Goal: Navigation & Orientation: Understand site structure

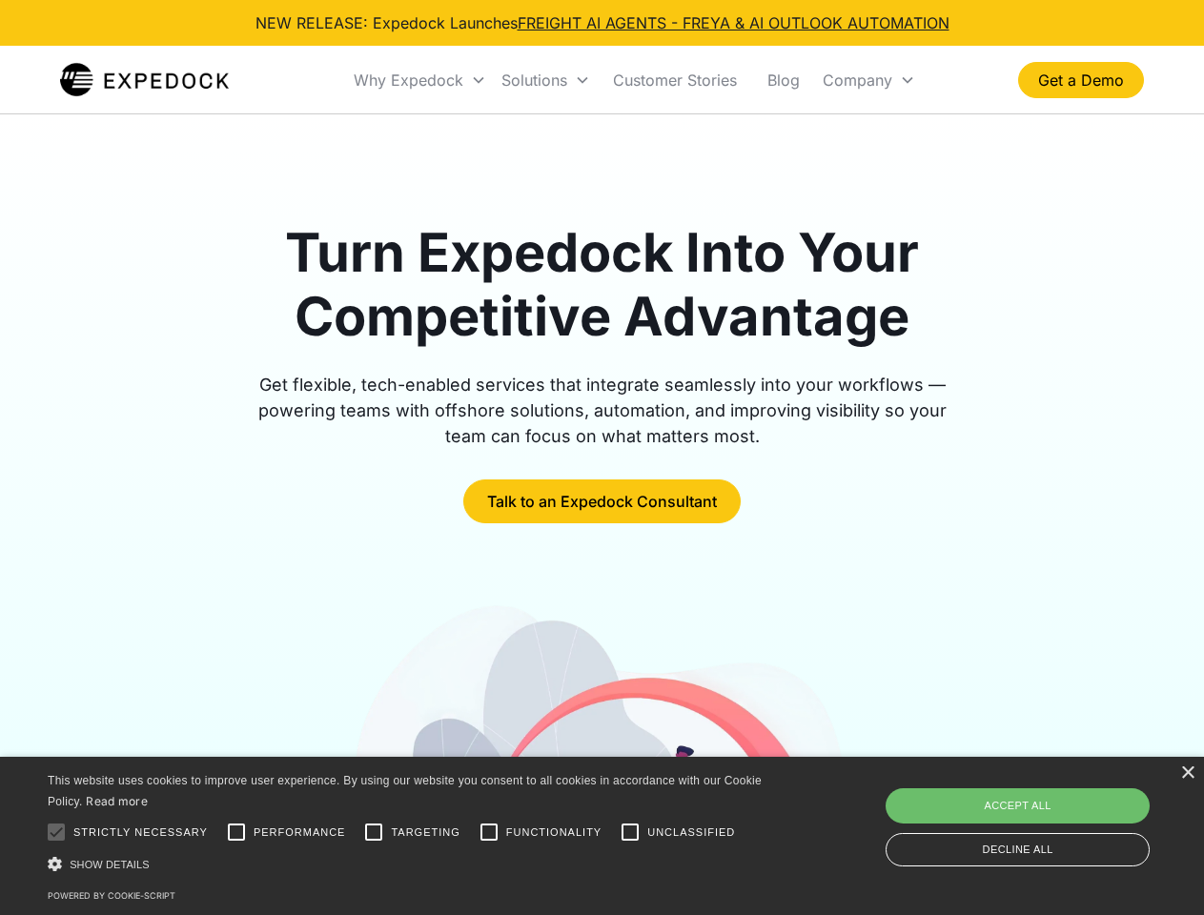
click at [421, 80] on div "Why Expedock" at bounding box center [409, 80] width 110 height 19
click at [545, 80] on div "Solutions" at bounding box center [535, 80] width 66 height 19
click at [869, 80] on div "Company" at bounding box center [858, 80] width 70 height 19
click at [56, 833] on div at bounding box center [56, 832] width 38 height 38
click at [237, 833] on input "Performance" at bounding box center [236, 832] width 38 height 38
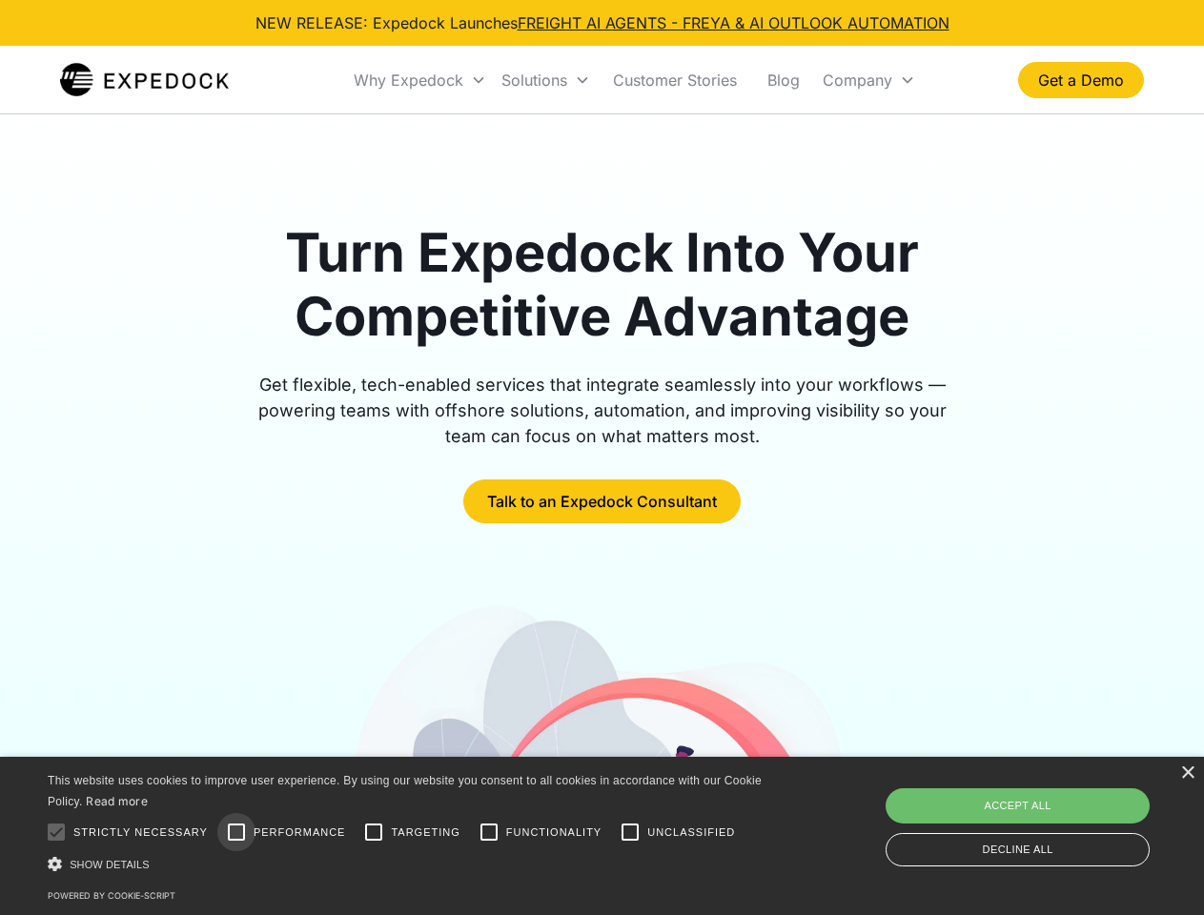
checkbox input "true"
click at [374, 833] on input "Targeting" at bounding box center [374, 832] width 38 height 38
checkbox input "true"
click at [489, 833] on input "Functionality" at bounding box center [489, 832] width 38 height 38
checkbox input "true"
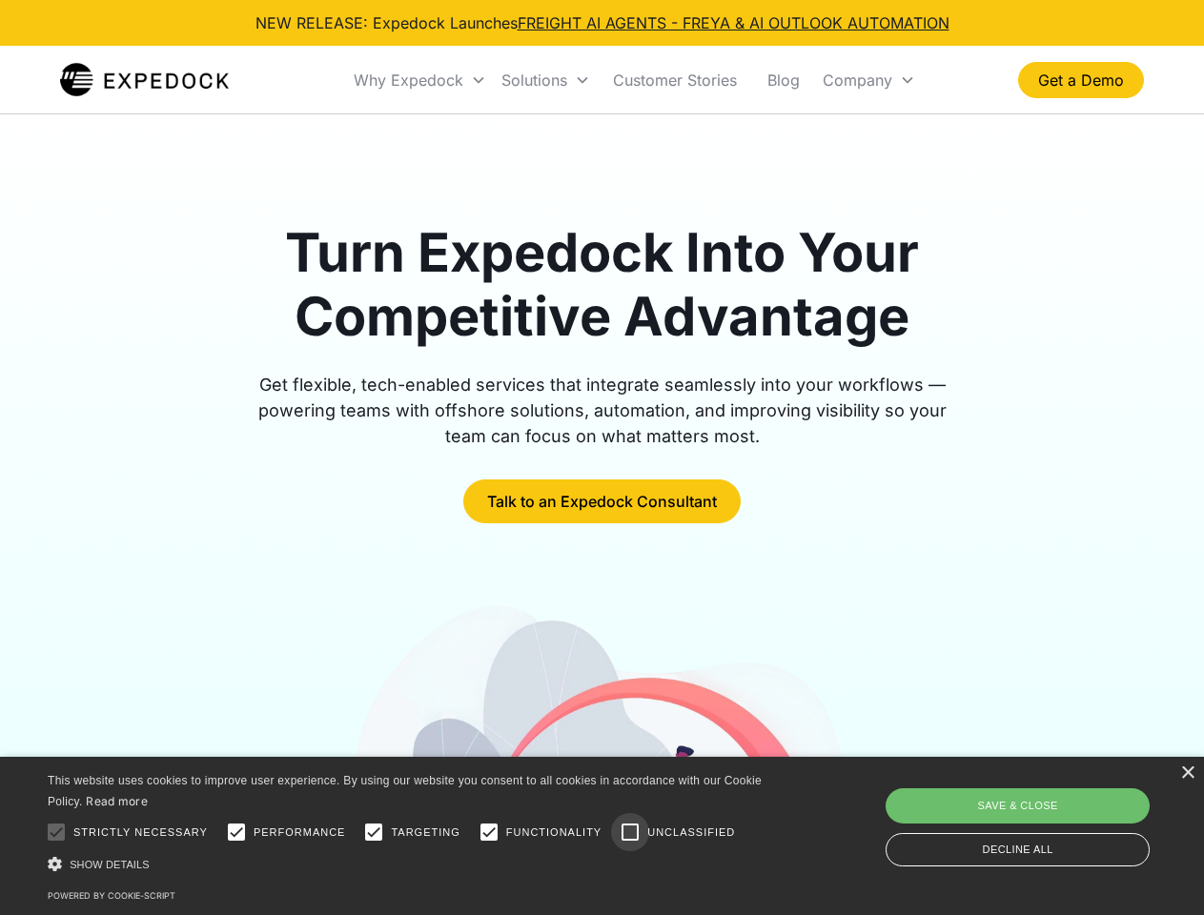
click at [630, 833] on input "Unclassified" at bounding box center [630, 832] width 38 height 38
checkbox input "true"
click at [408, 864] on div "Show details Hide details" at bounding box center [408, 864] width 721 height 20
